Goal: Task Accomplishment & Management: Use online tool/utility

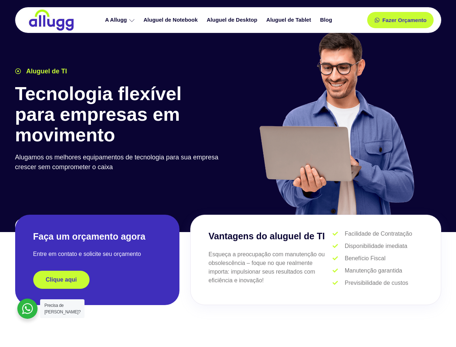
click at [228, 173] on div at bounding box center [336, 126] width 217 height 199
click at [400, 20] on span "Fazer Orçamento" at bounding box center [404, 20] width 40 height 5
click at [377, 20] on icon at bounding box center [379, 20] width 5 height 5
click at [404, 20] on span "Fazer Orçamento" at bounding box center [404, 20] width 40 height 5
click at [97, 279] on div "Clique aqui" at bounding box center [97, 279] width 128 height 18
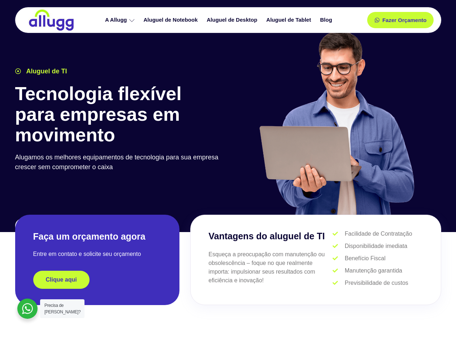
click at [97, 279] on div "Clique aqui" at bounding box center [97, 279] width 128 height 18
click at [61, 279] on span "Clique aqui" at bounding box center [61, 280] width 31 height 6
click at [27, 308] on div at bounding box center [27, 308] width 20 height 20
